Goal: Transaction & Acquisition: Subscribe to service/newsletter

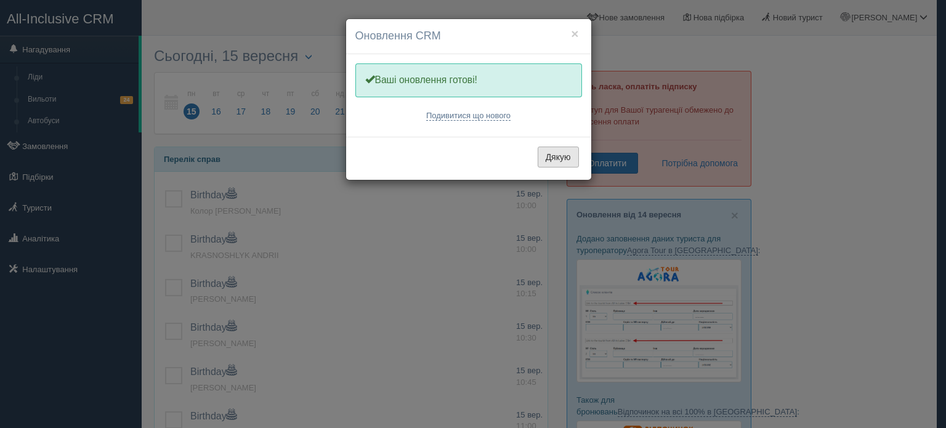
click at [552, 164] on button "Дякую" at bounding box center [557, 157] width 41 height 21
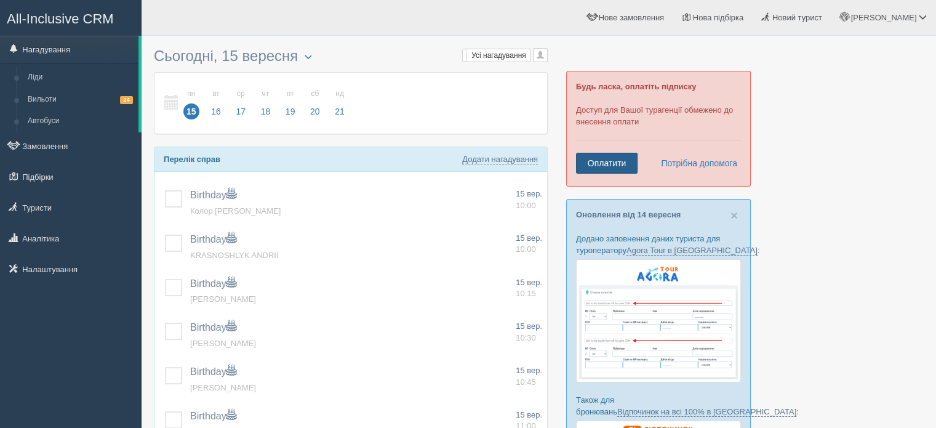
click at [609, 162] on link "Оплатити" at bounding box center [607, 163] width 62 height 21
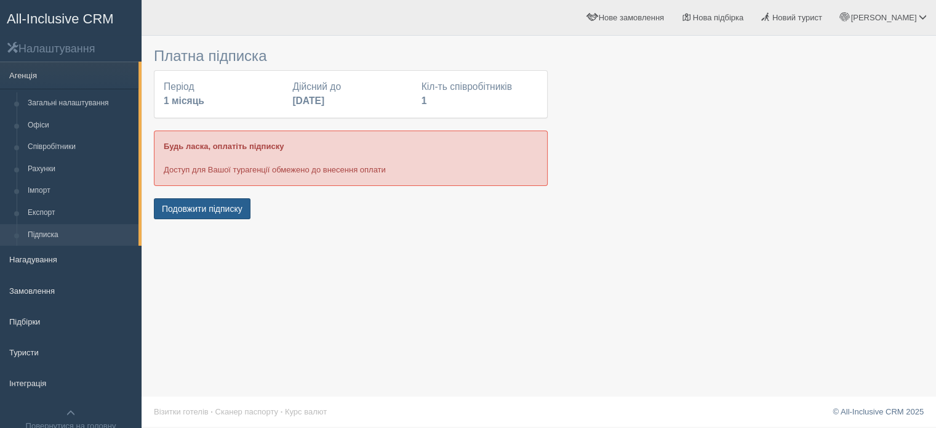
click at [184, 205] on button "Подовжити підписку" at bounding box center [202, 208] width 97 height 21
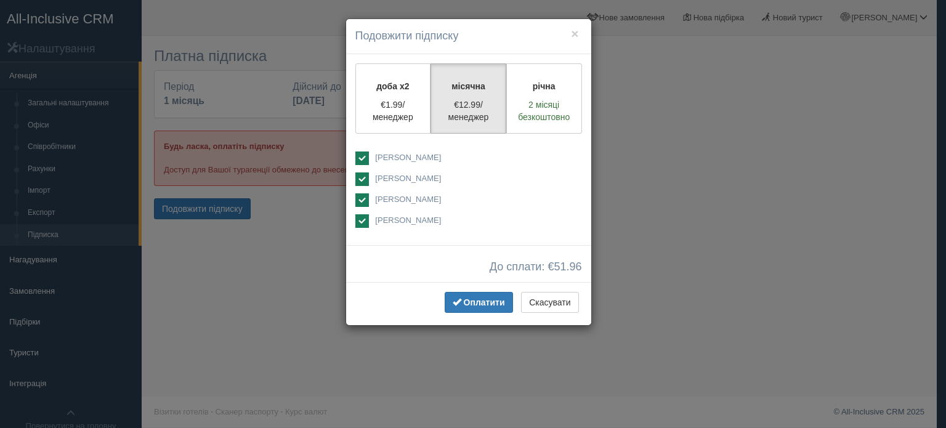
click at [362, 155] on ins at bounding box center [362, 158] width 14 height 14
checkbox input "false"
click at [360, 180] on ins at bounding box center [362, 179] width 14 height 14
checkbox input "false"
click at [364, 221] on ins at bounding box center [362, 221] width 14 height 14
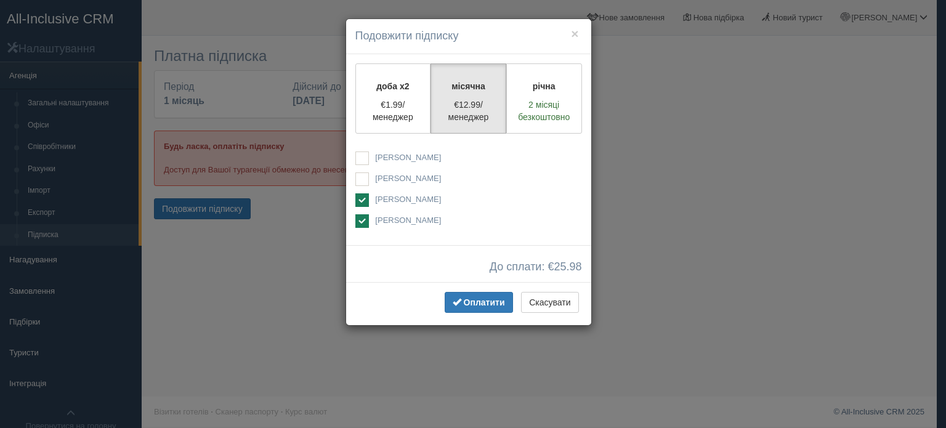
checkbox input "false"
click at [471, 305] on span "Оплатити" at bounding box center [484, 302] width 41 height 10
